Goal: Task Accomplishment & Management: Complete application form

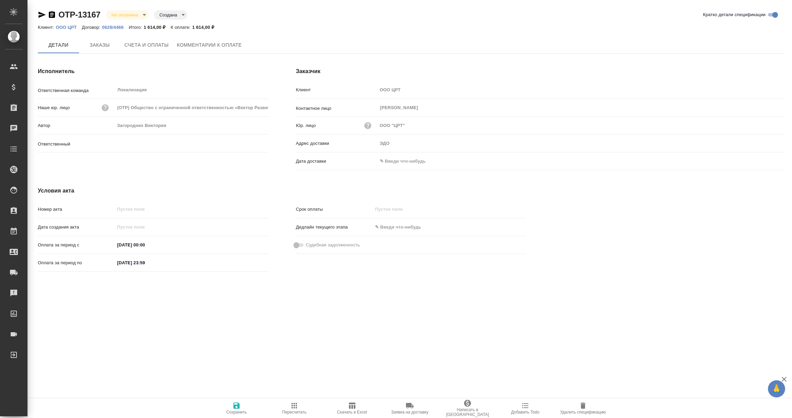
type input "Валяева Анна"
click at [399, 163] on input "text" at bounding box center [407, 161] width 60 height 10
click at [764, 161] on icon "button" at bounding box center [764, 162] width 8 height 8
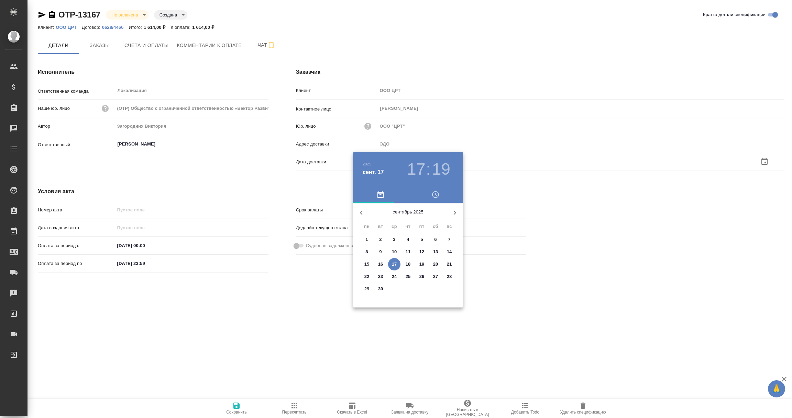
click at [395, 262] on p "17" at bounding box center [394, 264] width 5 height 7
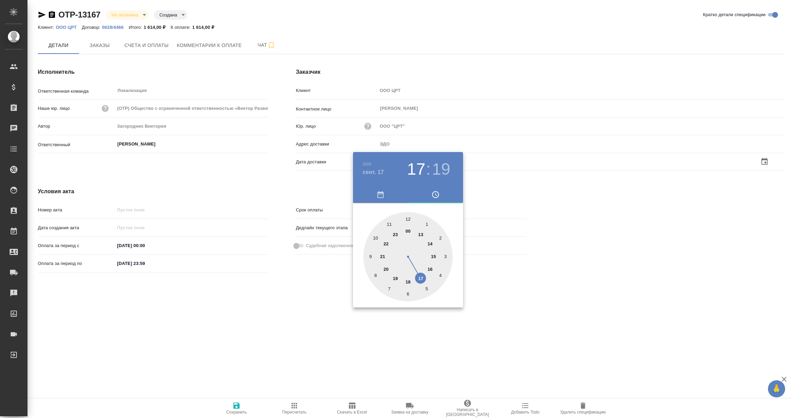
type input "17.09.2025 17:19"
click at [321, 314] on div at bounding box center [396, 209] width 792 height 418
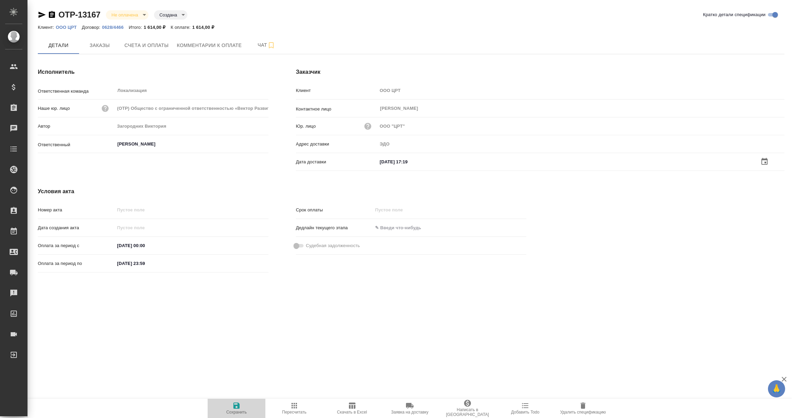
click at [239, 408] on icon "button" at bounding box center [236, 406] width 6 height 6
click at [103, 44] on span "Заказы" at bounding box center [99, 45] width 33 height 9
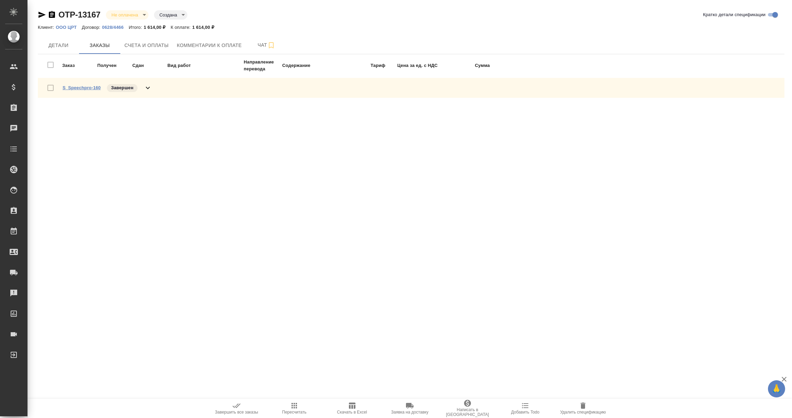
click at [76, 85] on link "S_Speechpro-160" at bounding box center [82, 87] width 38 height 5
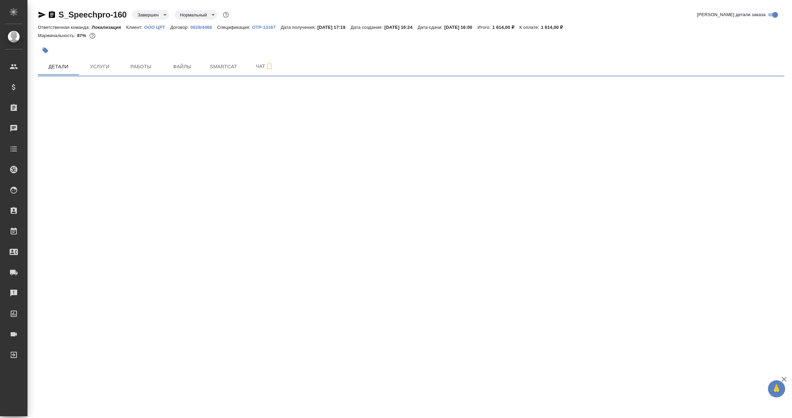
select select "RU"
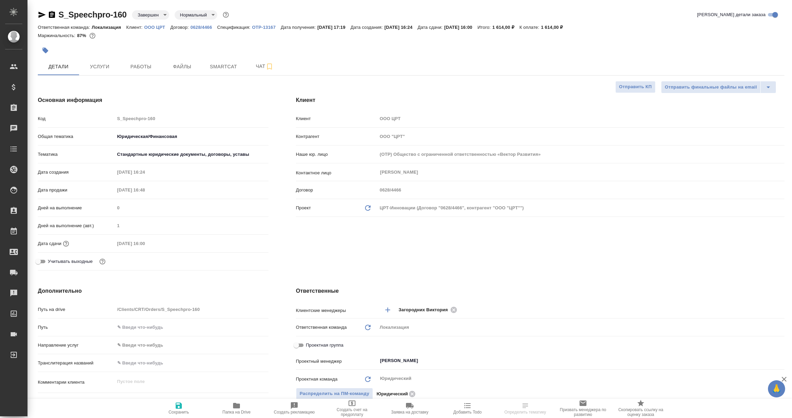
type textarea "x"
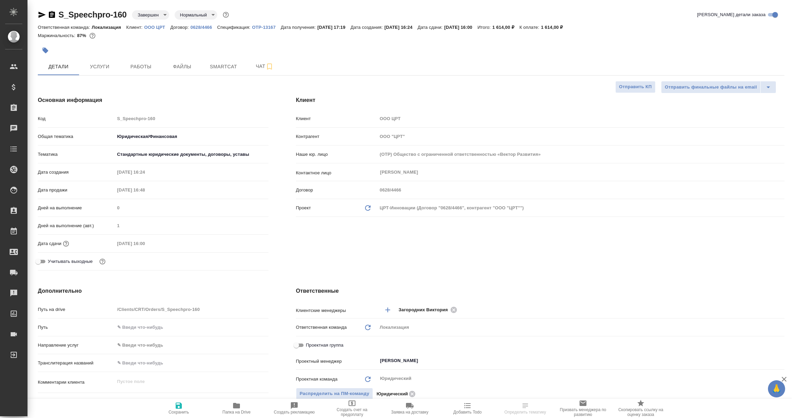
type textarea "x"
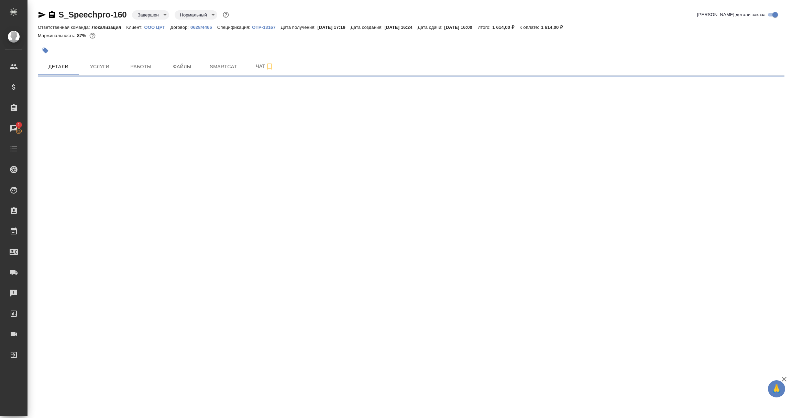
select select "RU"
